Goal: Transaction & Acquisition: Book appointment/travel/reservation

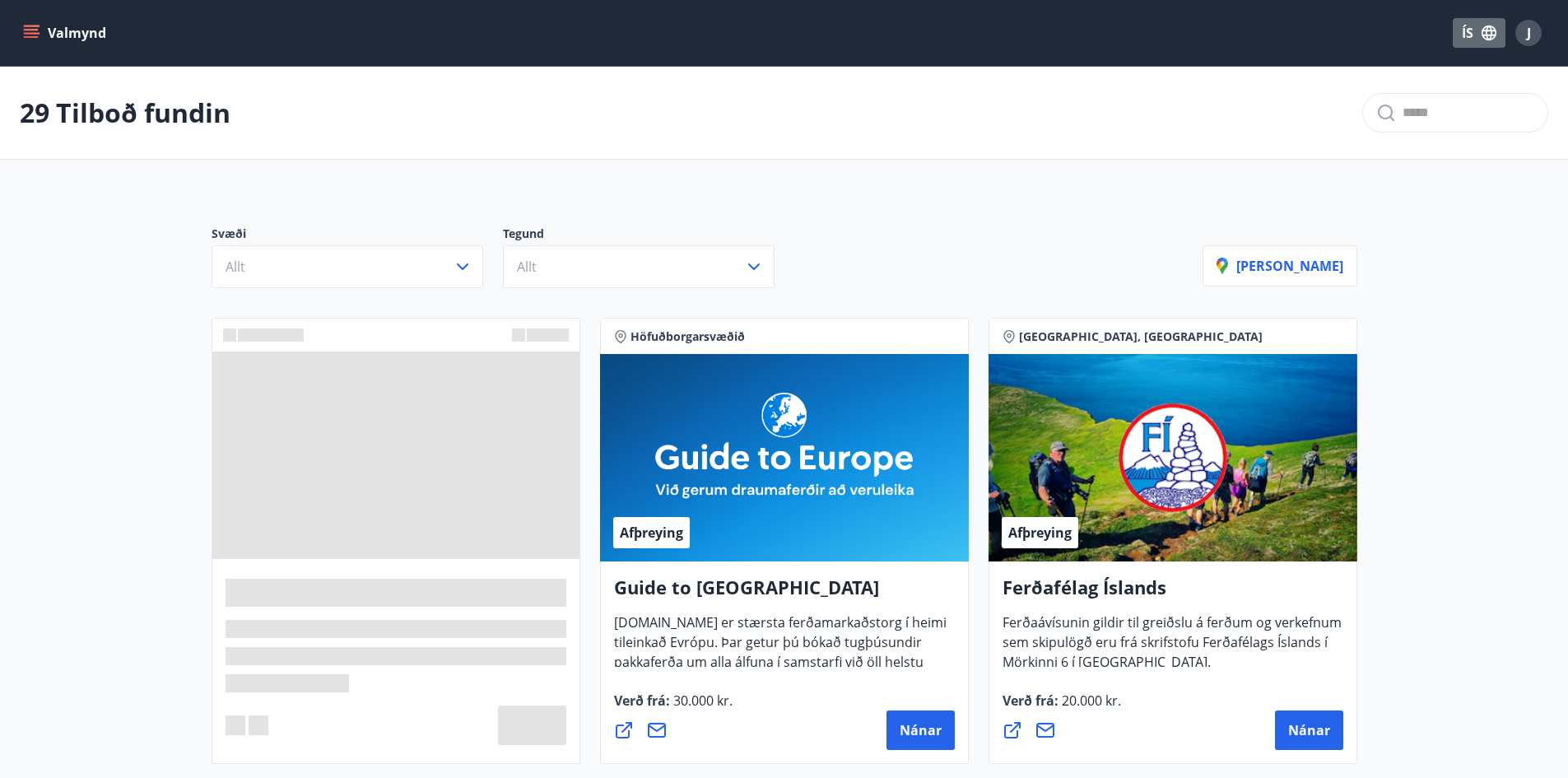
click at [1461, 40] on button "ÍS" at bounding box center [1478, 33] width 53 height 30
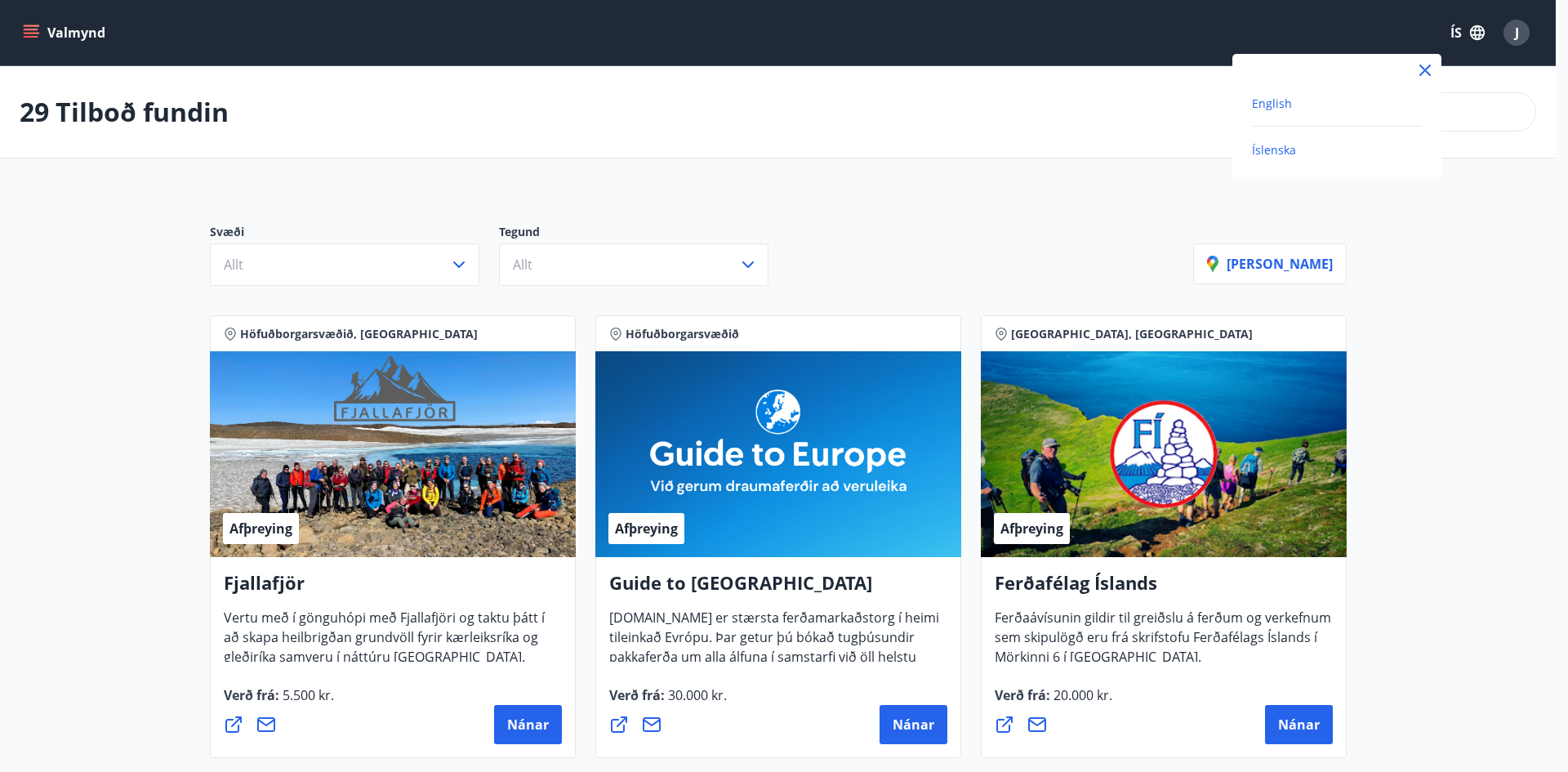
click at [1271, 106] on span "English" at bounding box center [1272, 104] width 40 height 16
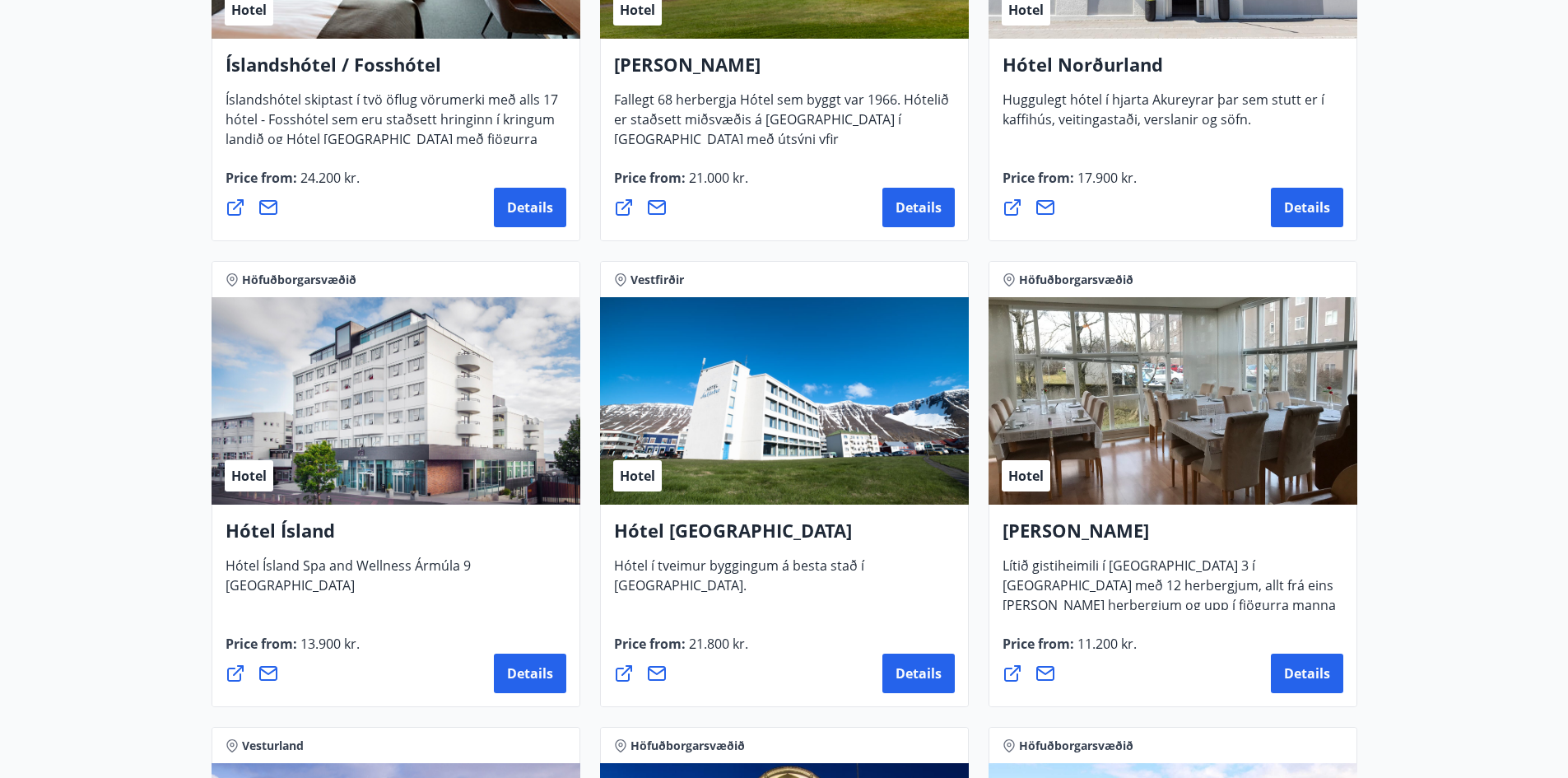
scroll to position [2387, 0]
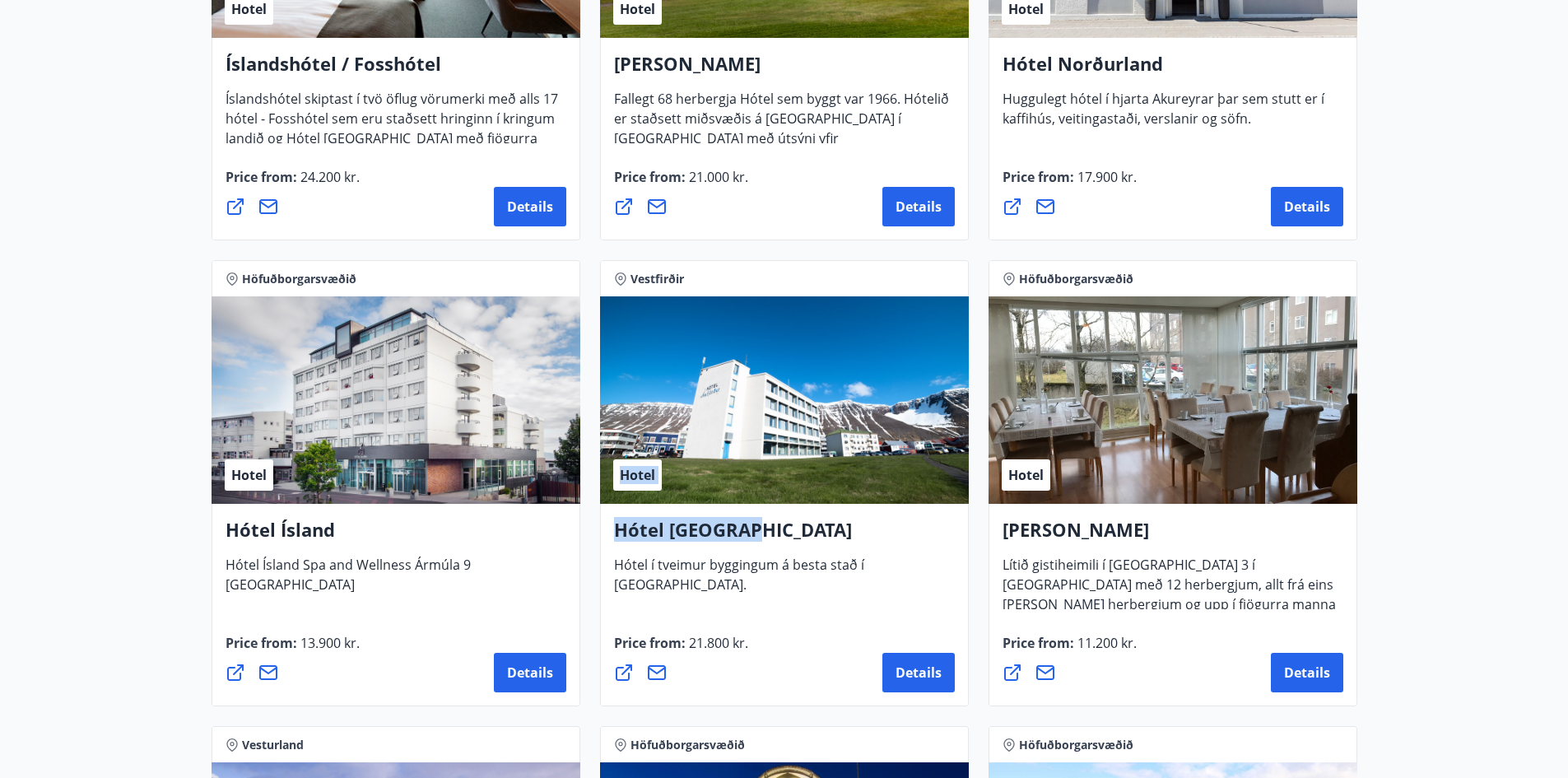
drag, startPoint x: 739, startPoint y: 537, endPoint x: 778, endPoint y: 562, distance: 46.3
click at [772, 562] on div "[GEOGRAPHIC_DATA] [GEOGRAPHIC_DATA] [GEOGRAPHIC_DATA] í tveimur byggingum á bes…" at bounding box center [784, 483] width 369 height 446
click at [1250, 583] on span "Lítið gistiheimili í [GEOGRAPHIC_DATA] 3 í [GEOGRAPHIC_DATA] með 12 herbergjum,…" at bounding box center [1169, 600] width 333 height 91
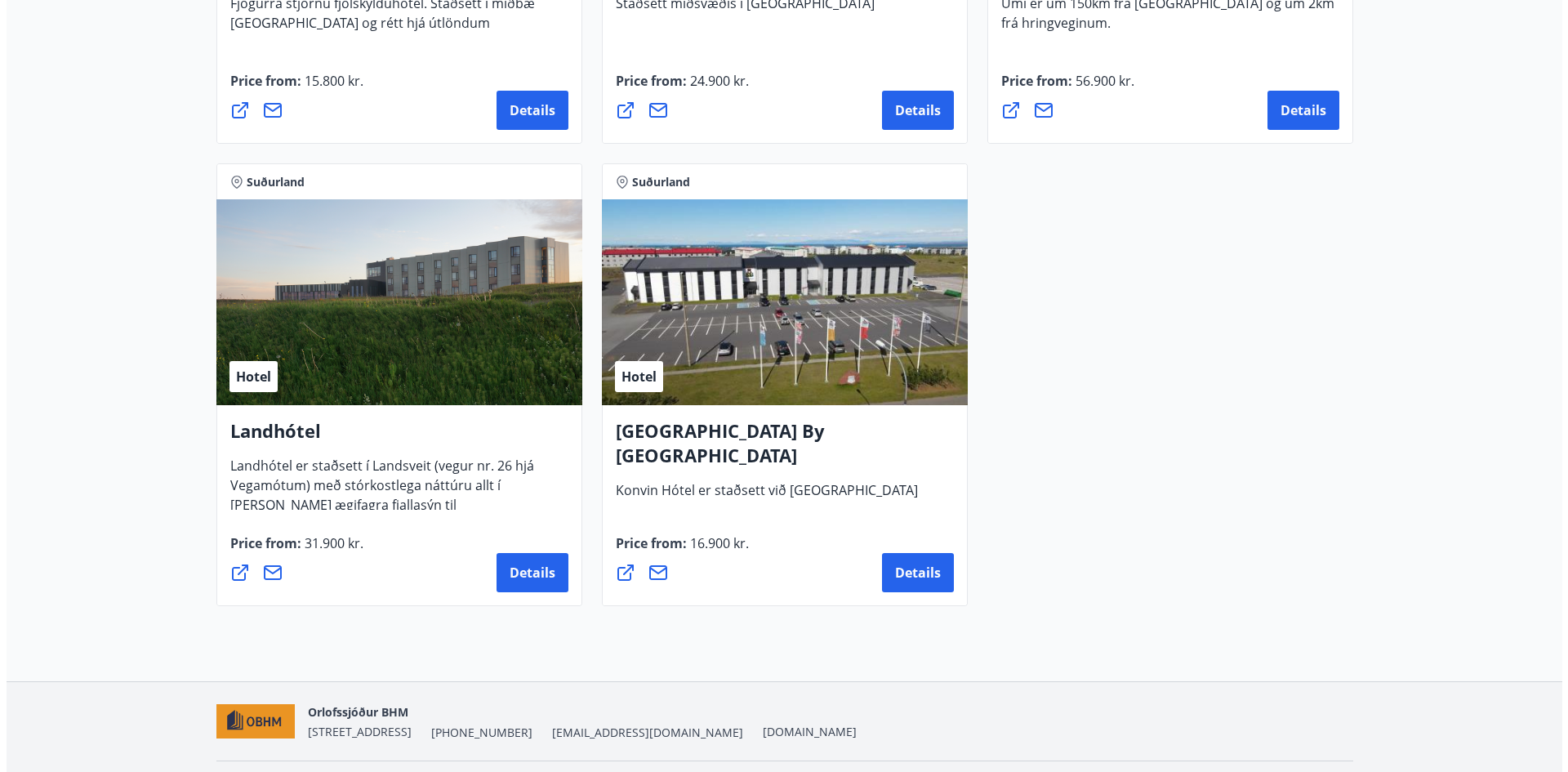
scroll to position [4328, 0]
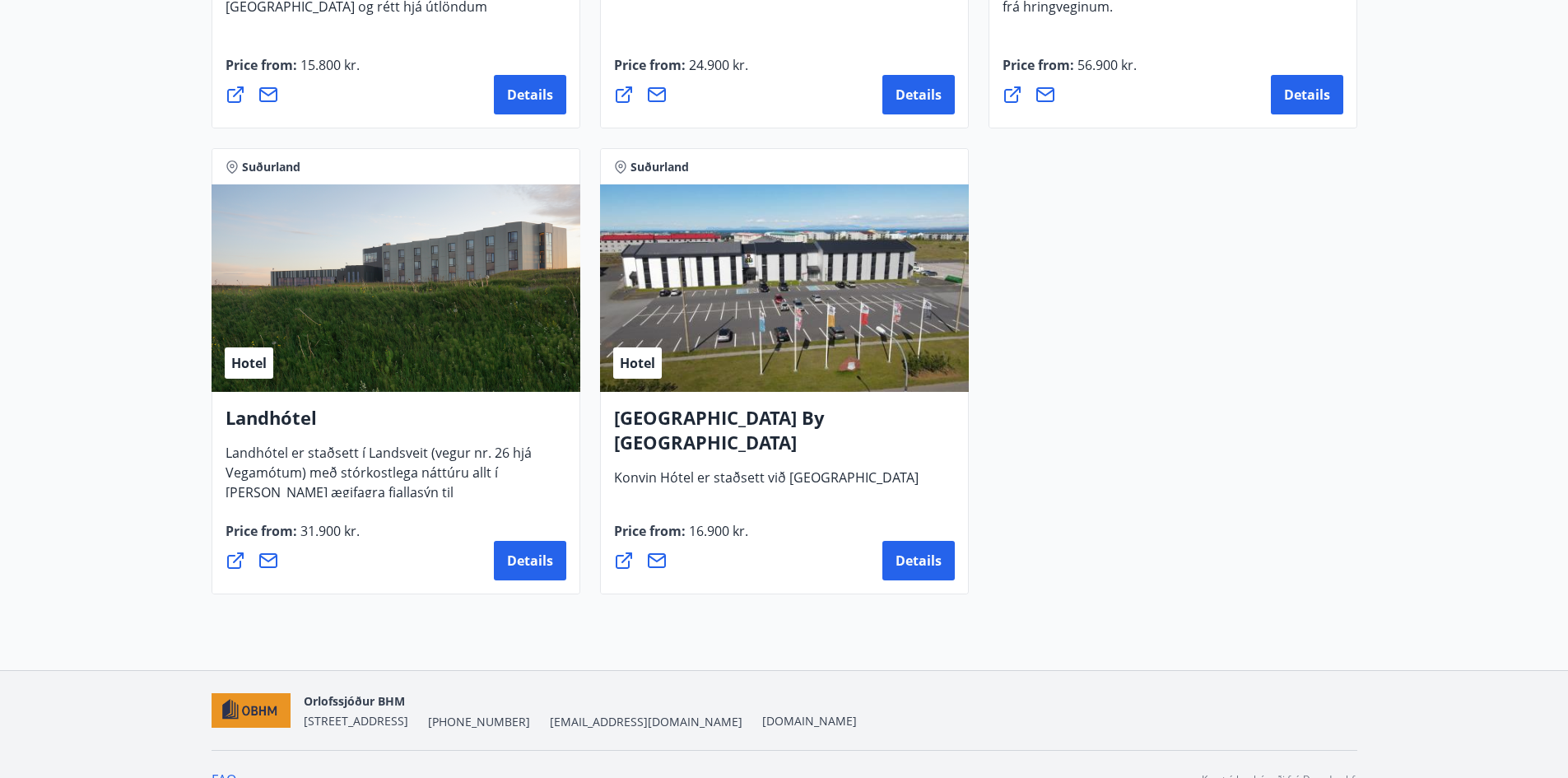
click at [483, 325] on div "Hotel" at bounding box center [396, 288] width 369 height 207
click at [553, 568] on button "Details" at bounding box center [530, 561] width 73 height 40
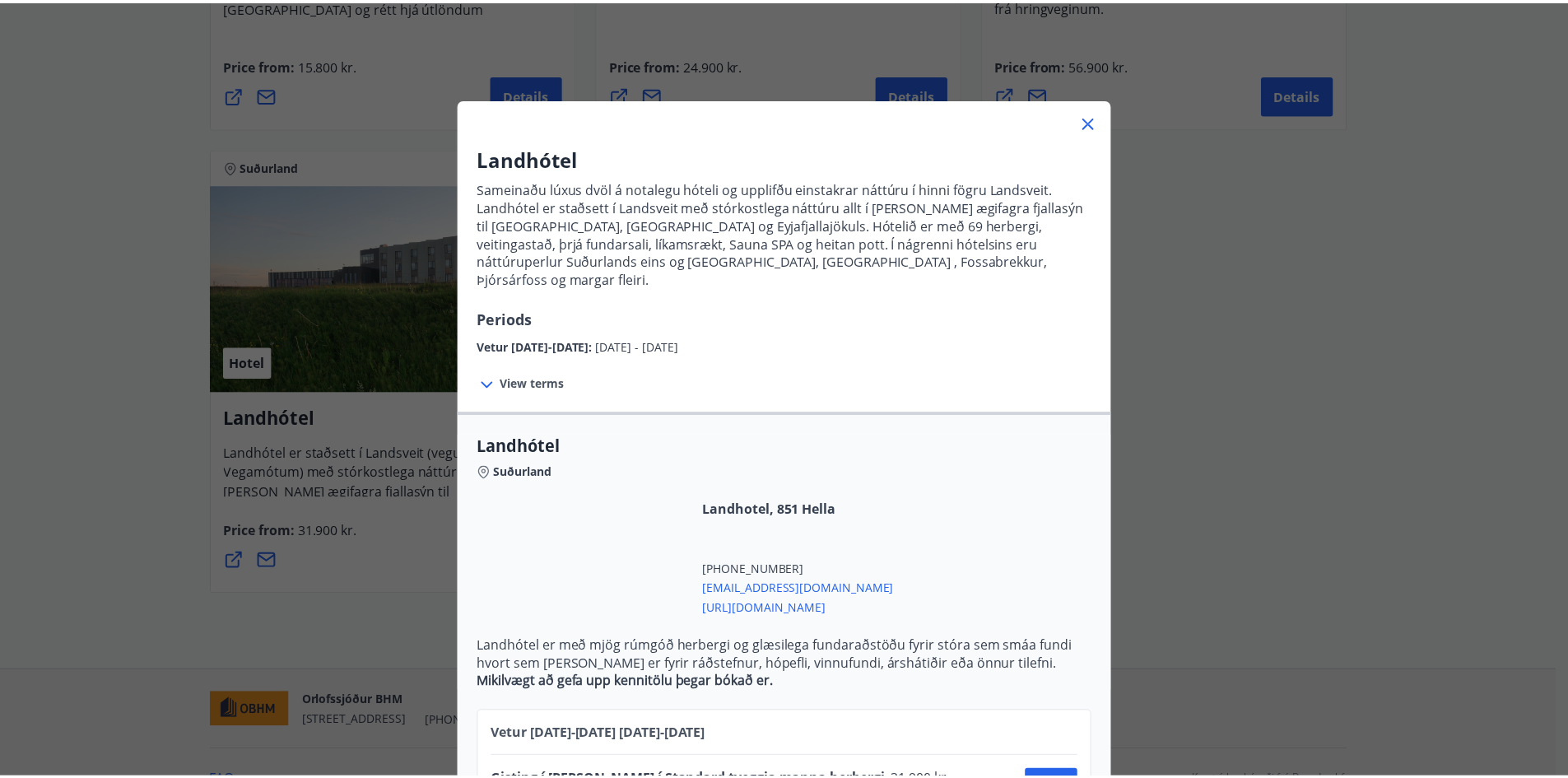
scroll to position [60, 0]
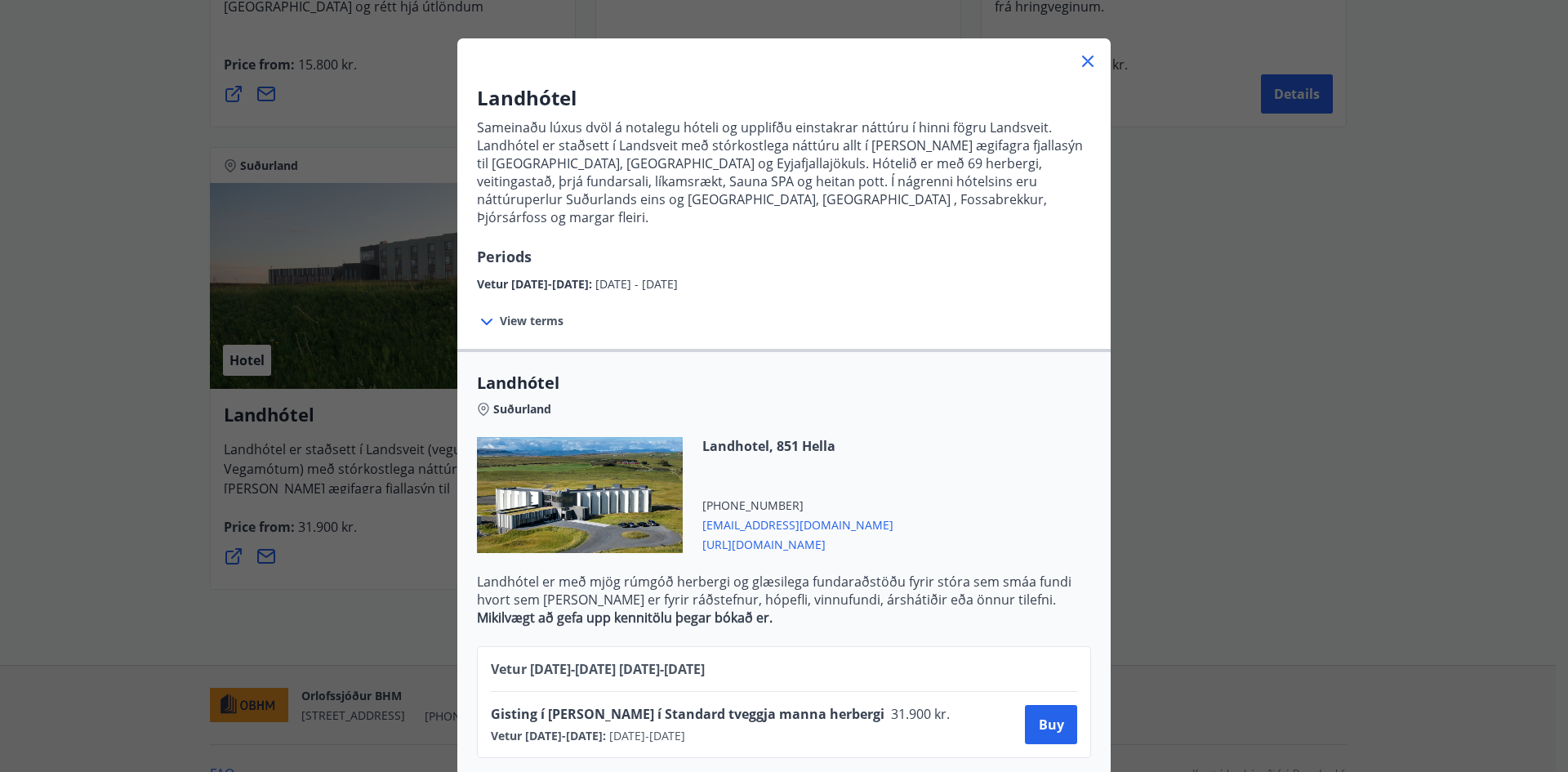
click at [1086, 53] on icon at bounding box center [1088, 61] width 20 height 20
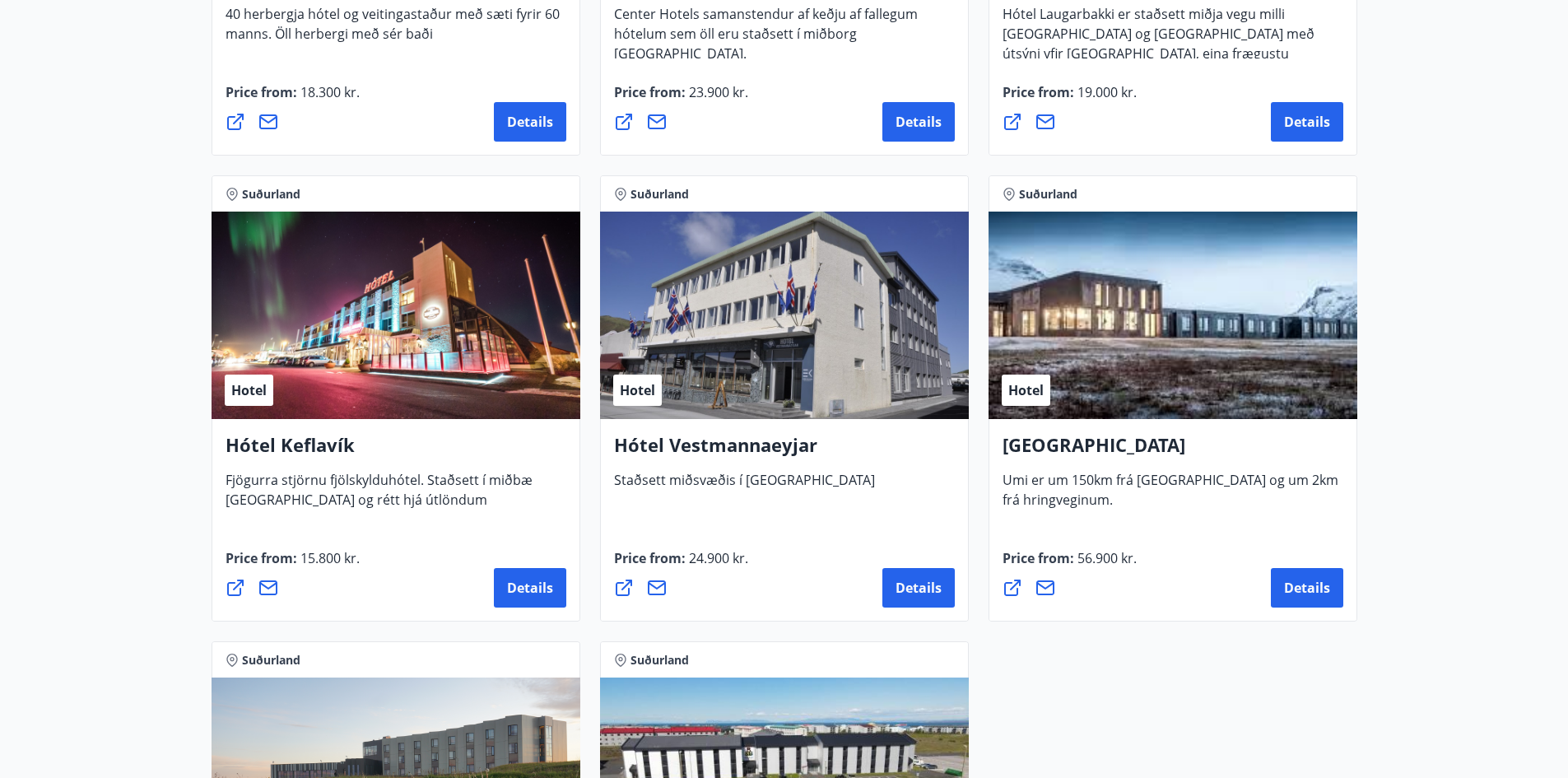
scroll to position [3868, 0]
click at [1299, 586] on span "Details" at bounding box center [1307, 588] width 46 height 18
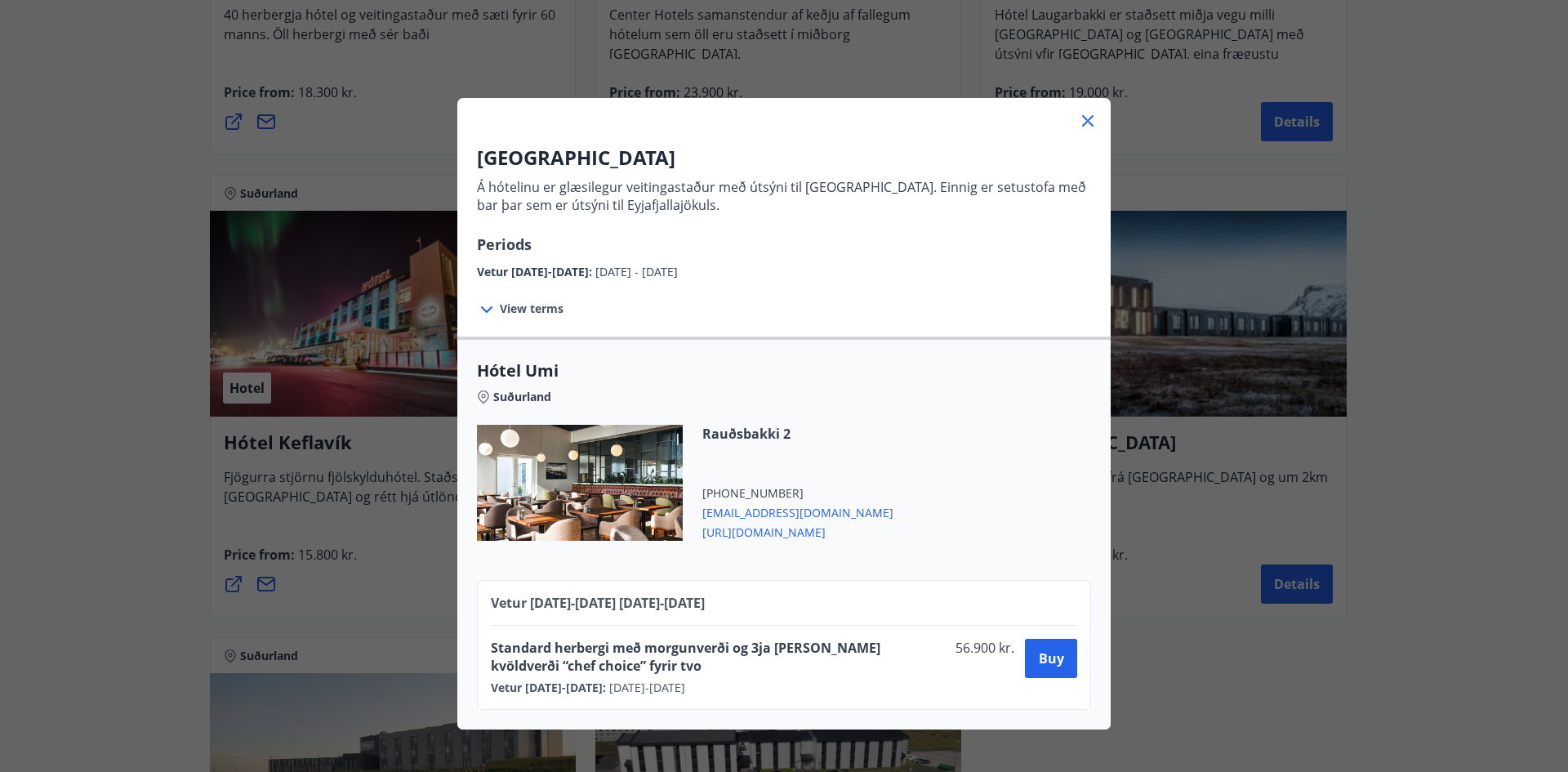
click at [743, 533] on span "[URL][DOMAIN_NAME]" at bounding box center [798, 531] width 191 height 20
click at [1083, 124] on icon at bounding box center [1088, 121] width 20 height 20
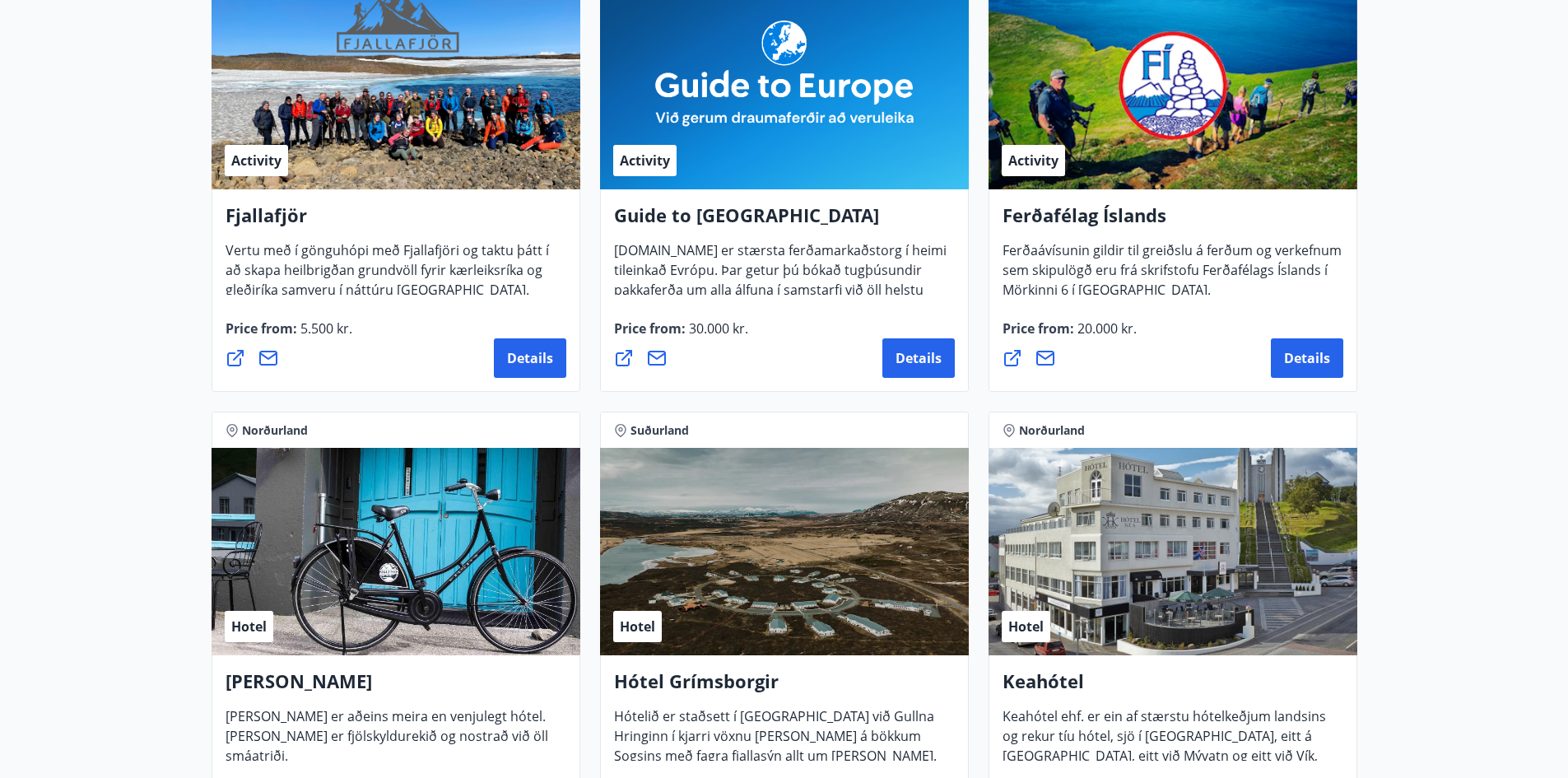
scroll to position [658, 0]
